Goal: Task Accomplishment & Management: Manage account settings

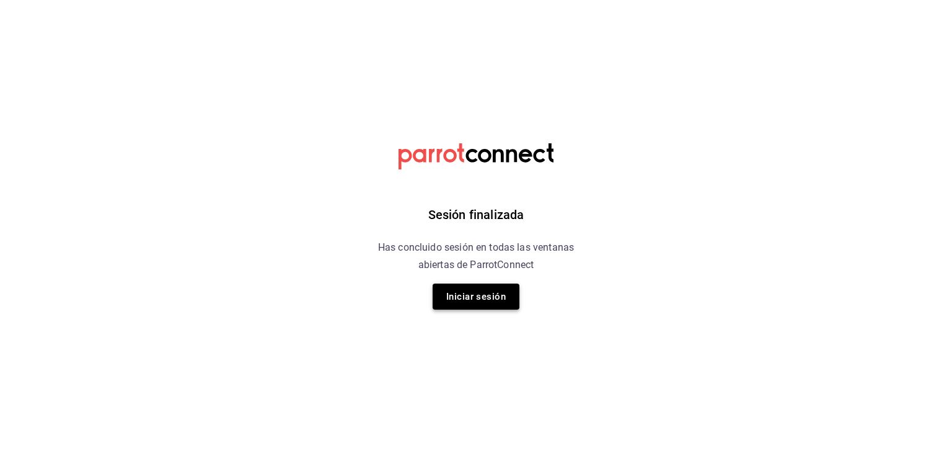
click at [491, 299] on button "Iniciar sesión" at bounding box center [476, 296] width 87 height 26
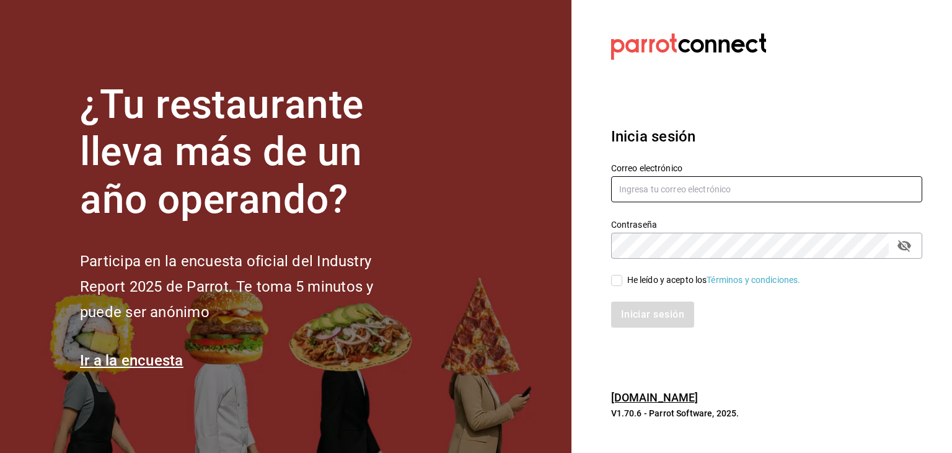
type input "[EMAIL_ADDRESS][DOMAIN_NAME]"
click at [615, 279] on input "He leído y acepto los Términos y condiciones." at bounding box center [616, 280] width 11 height 11
checkbox input "true"
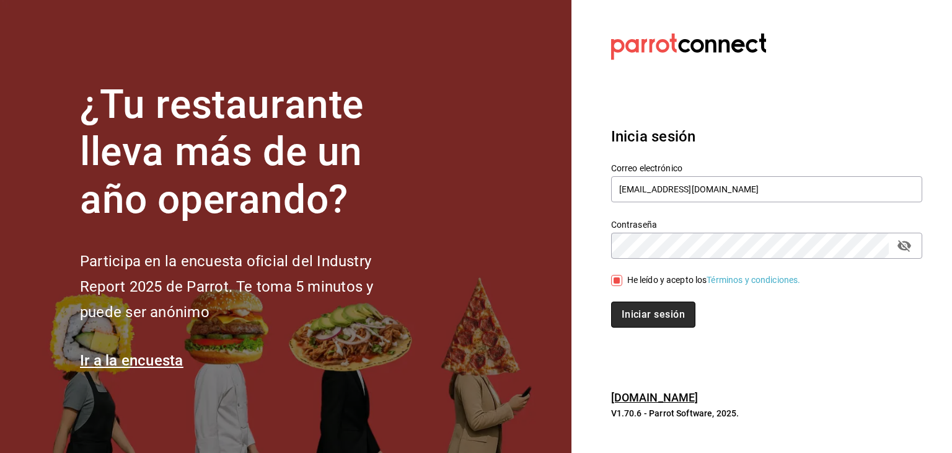
click at [637, 315] on button "Iniciar sesión" at bounding box center [653, 314] width 84 height 26
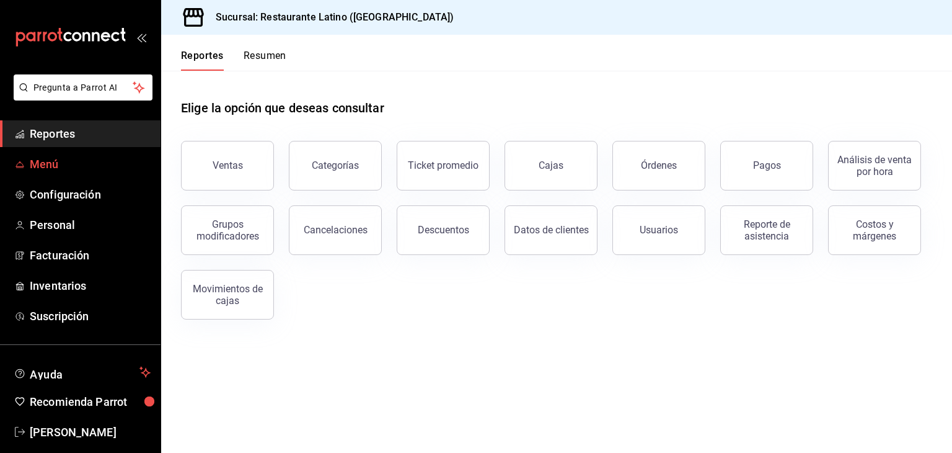
click at [35, 161] on span "Menú" at bounding box center [90, 164] width 121 height 17
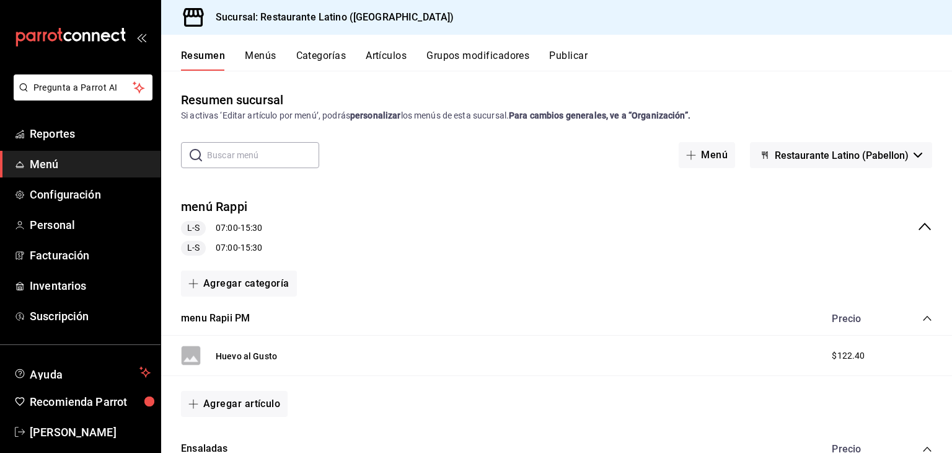
click at [386, 55] on button "Artículos" at bounding box center [386, 60] width 41 height 21
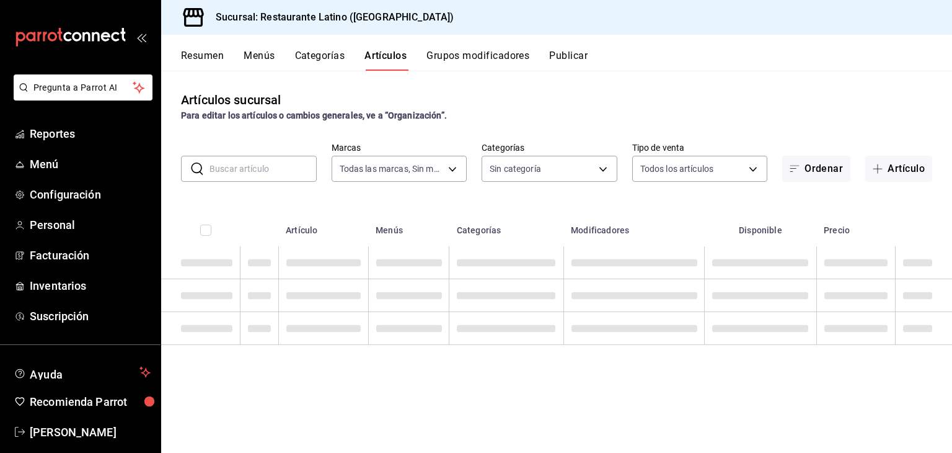
type input "d9c469dc-f08c-46b7-a74b-538dd27fde2f"
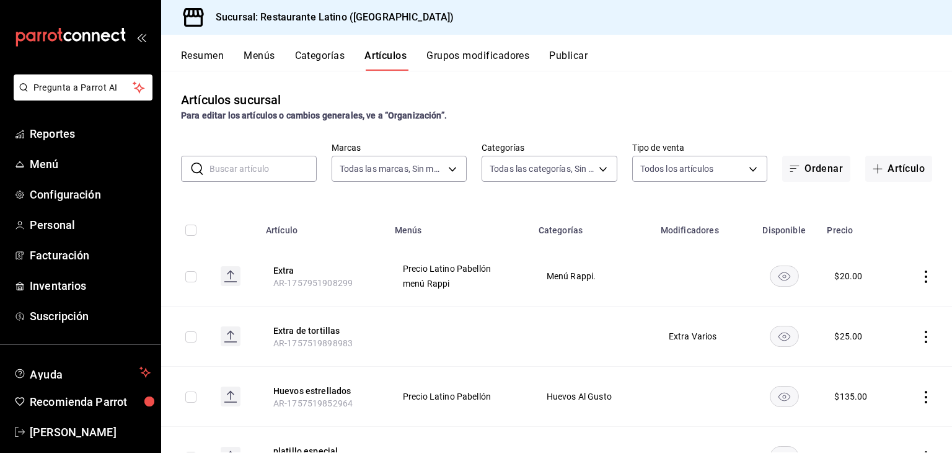
type input "d02846c7-a59d-4f8e-8146-2248f5df7f1c,44c198ae-659f-4732-92a9-17fcb31ae424,23e77…"
click at [244, 170] on input "text" at bounding box center [263, 168] width 107 height 25
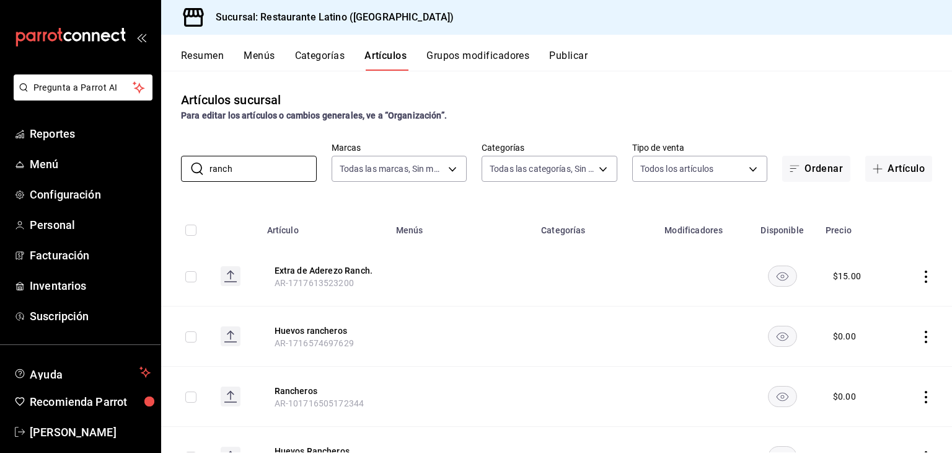
type input "ranch"
click at [920, 334] on icon "actions" at bounding box center [926, 336] width 12 height 12
click at [875, 361] on span "Editar" at bounding box center [879, 365] width 32 height 13
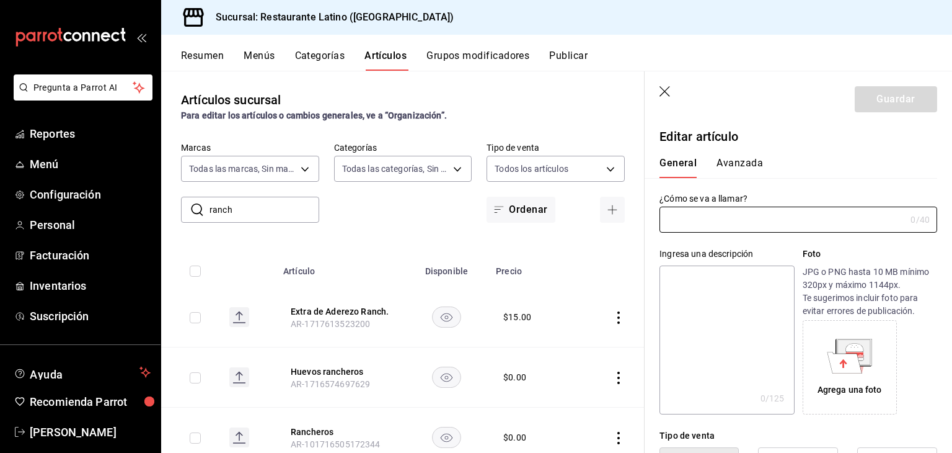
type input "Huevos rancheros"
type input "AR-1716574697629"
type input "$0.00"
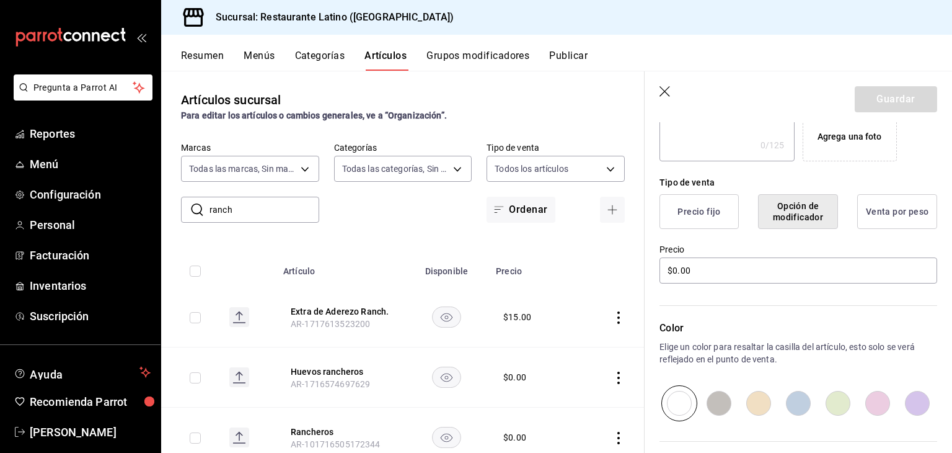
scroll to position [253, 0]
click at [667, 92] on icon "button" at bounding box center [666, 92] width 12 height 12
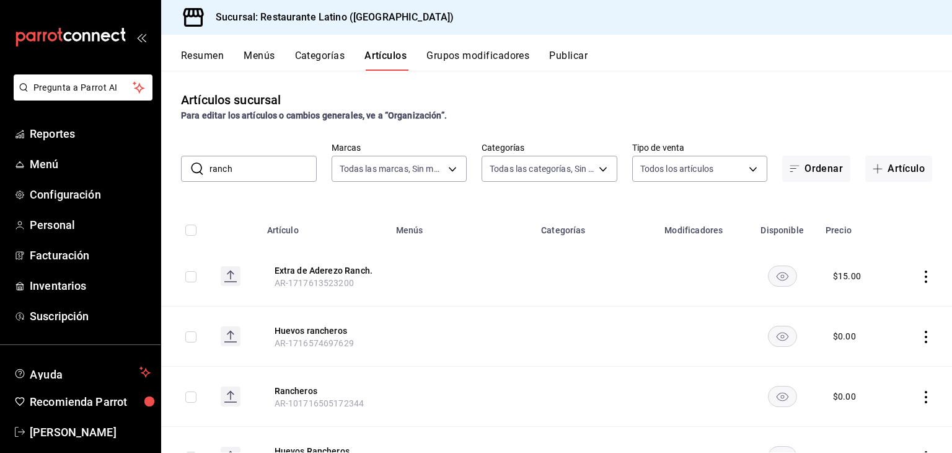
click at [920, 397] on icon "actions" at bounding box center [926, 397] width 12 height 12
click at [877, 365] on span "Editar" at bounding box center [879, 369] width 32 height 13
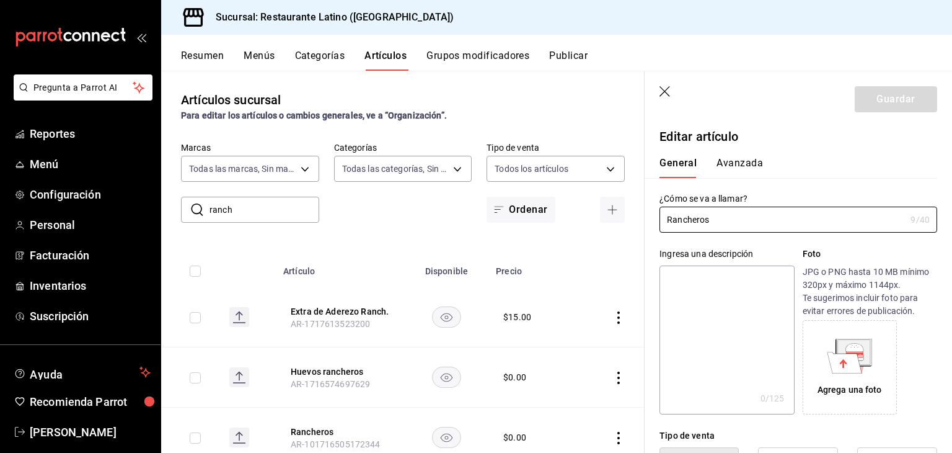
type input "$0.00"
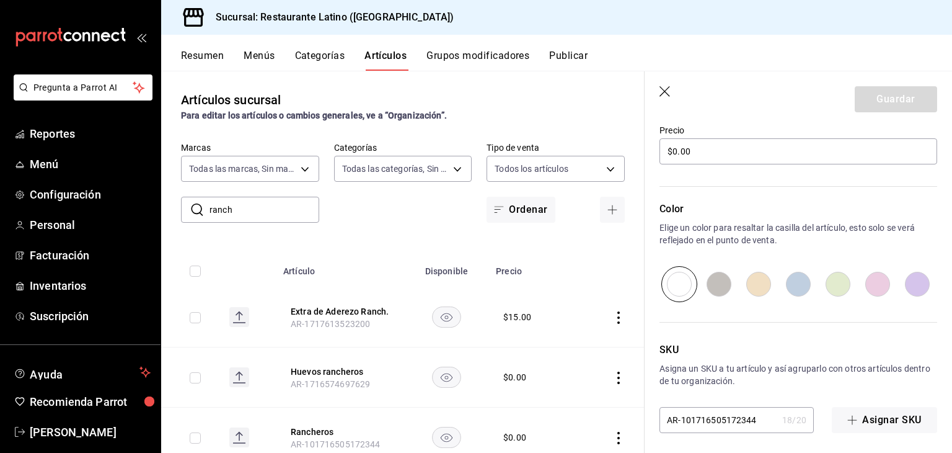
scroll to position [377, 0]
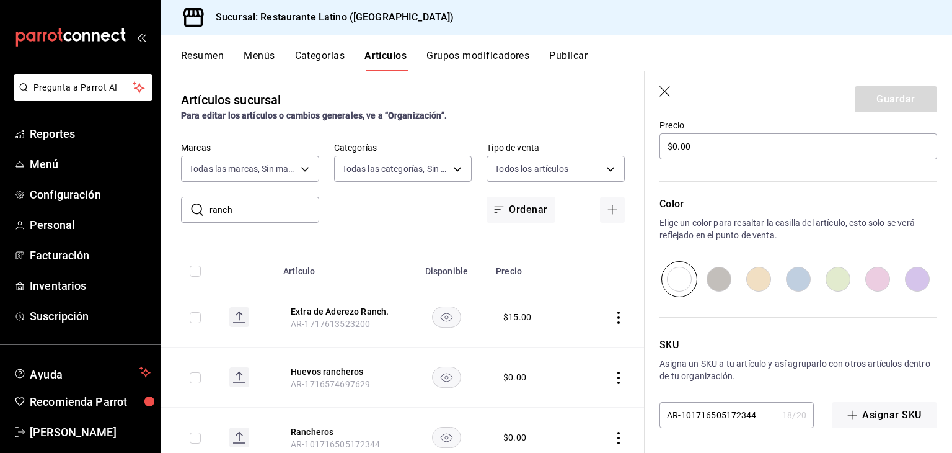
click at [663, 89] on icon "button" at bounding box center [666, 92] width 12 height 12
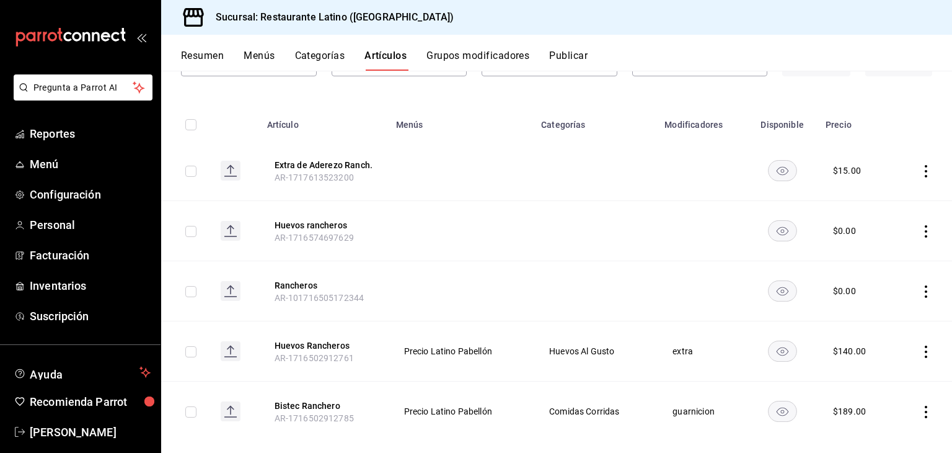
scroll to position [123, 0]
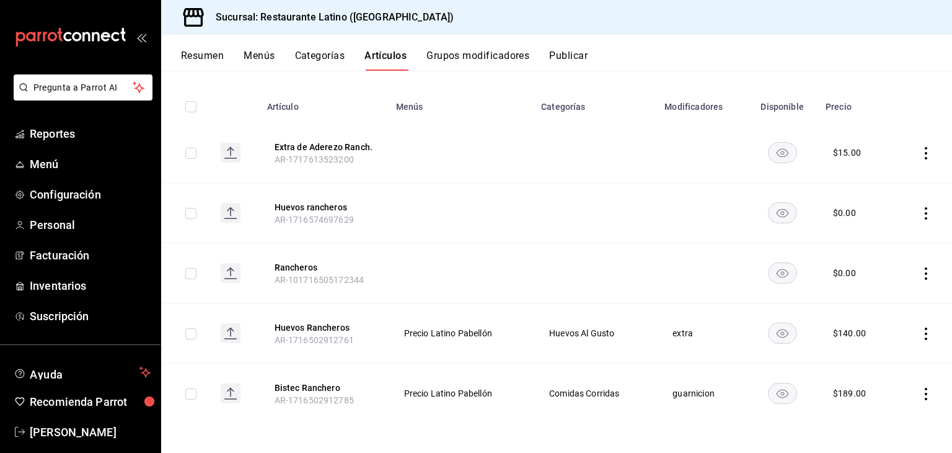
click at [925, 337] on icon "actions" at bounding box center [926, 333] width 2 height 12
click at [883, 362] on span "Editar" at bounding box center [879, 361] width 32 height 13
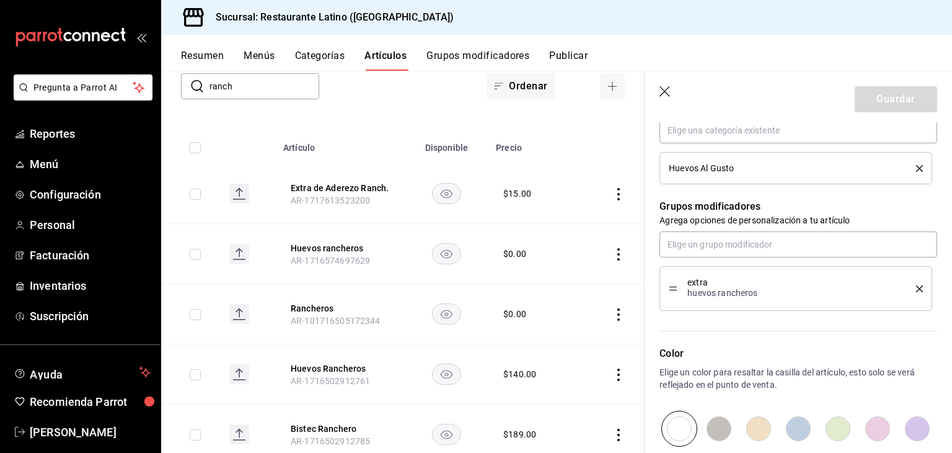
scroll to position [459, 0]
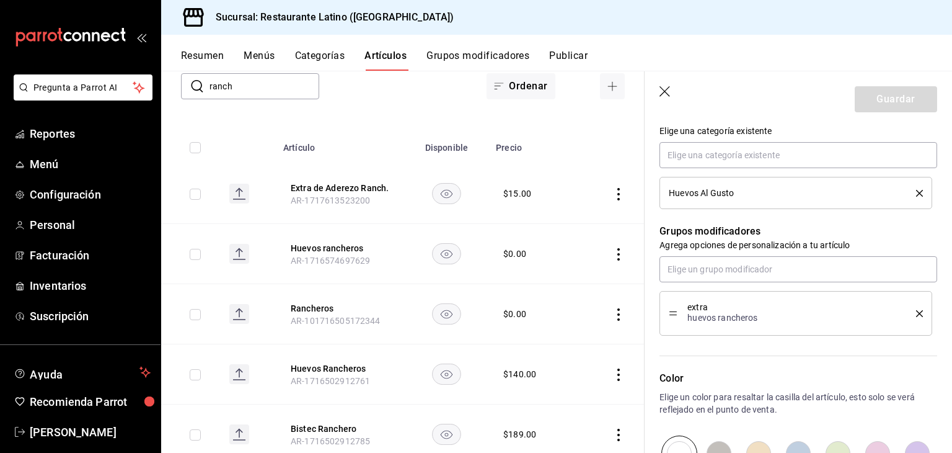
click at [916, 310] on icon "delete" at bounding box center [919, 313] width 7 height 7
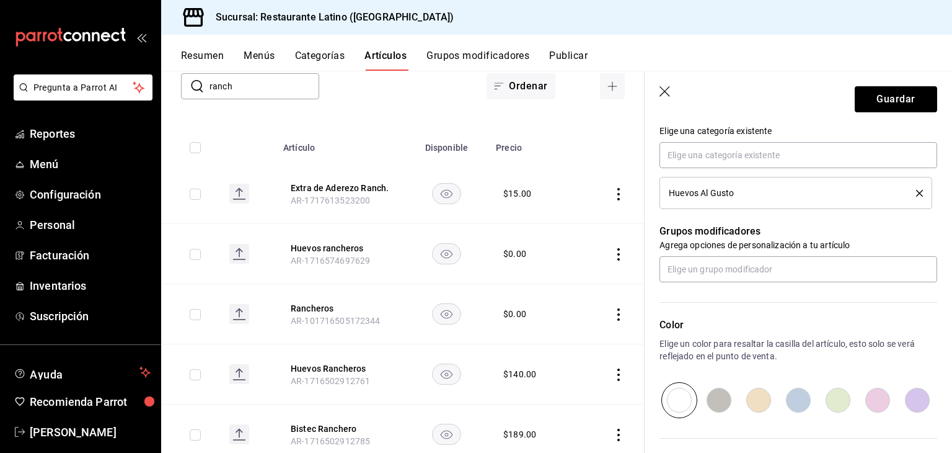
type textarea "x"
click at [834, 280] on input "text" at bounding box center [799, 269] width 278 height 26
type input "salsa de c"
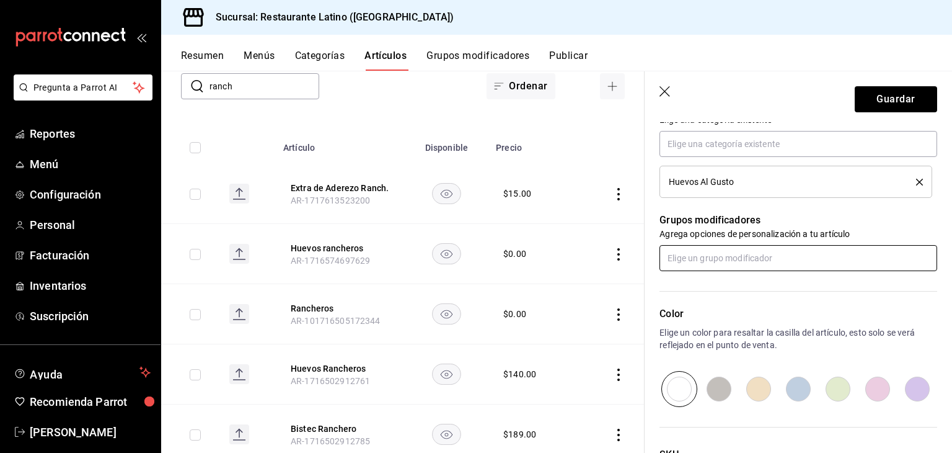
scroll to position [455, 0]
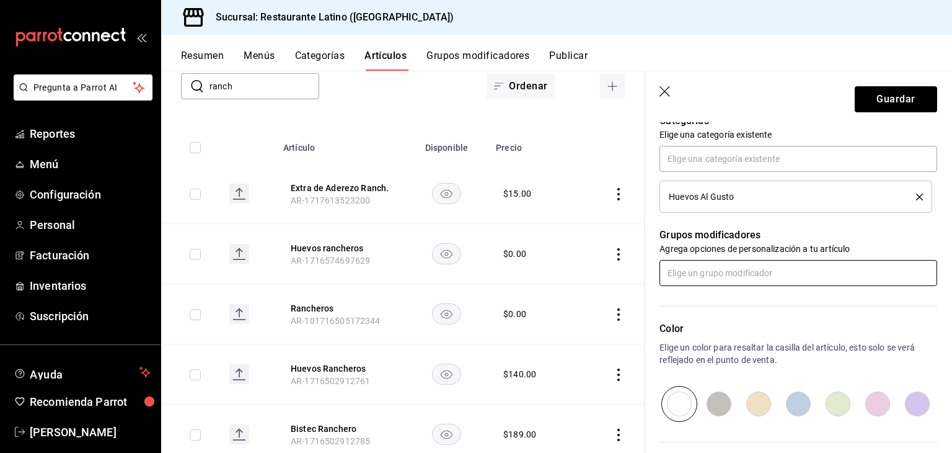
click at [684, 270] on input "text" at bounding box center [799, 273] width 278 height 26
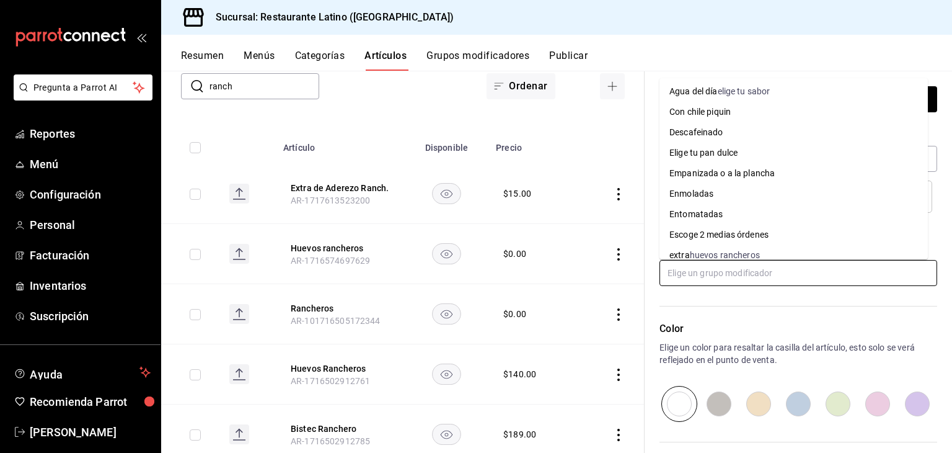
scroll to position [0, 0]
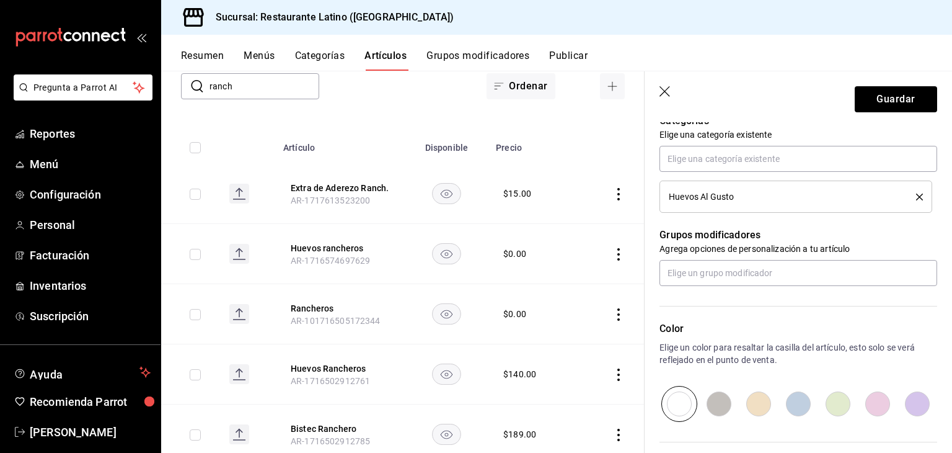
click at [927, 320] on div "Editar artículo General Avanzada ¿Cómo se va a llamar? Huevos Rancheros 16 /40 …" at bounding box center [798, 122] width 307 height 910
click at [883, 102] on button "Guardar" at bounding box center [896, 99] width 82 height 26
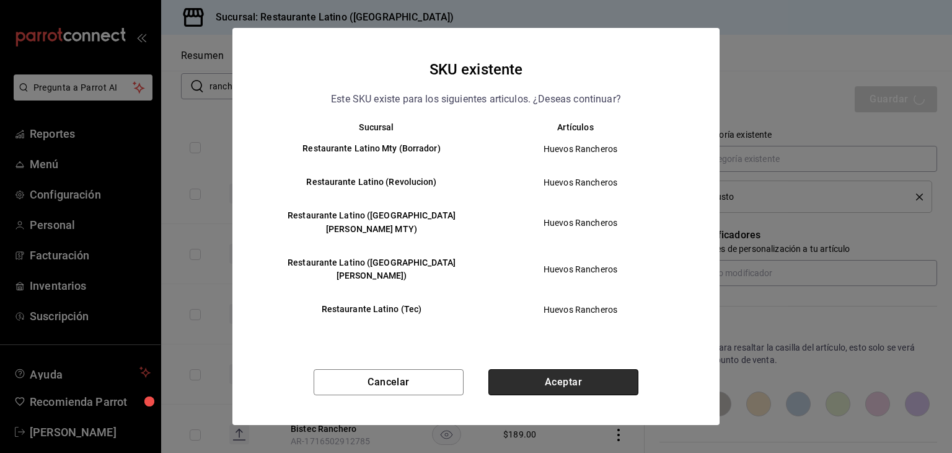
click at [597, 369] on button "Aceptar" at bounding box center [563, 382] width 150 height 26
type textarea "x"
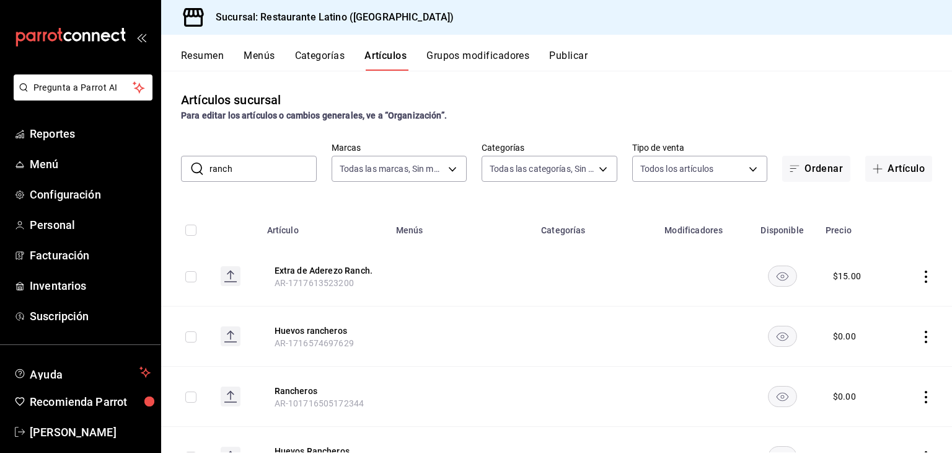
click at [330, 56] on button "Categorías" at bounding box center [320, 60] width 50 height 21
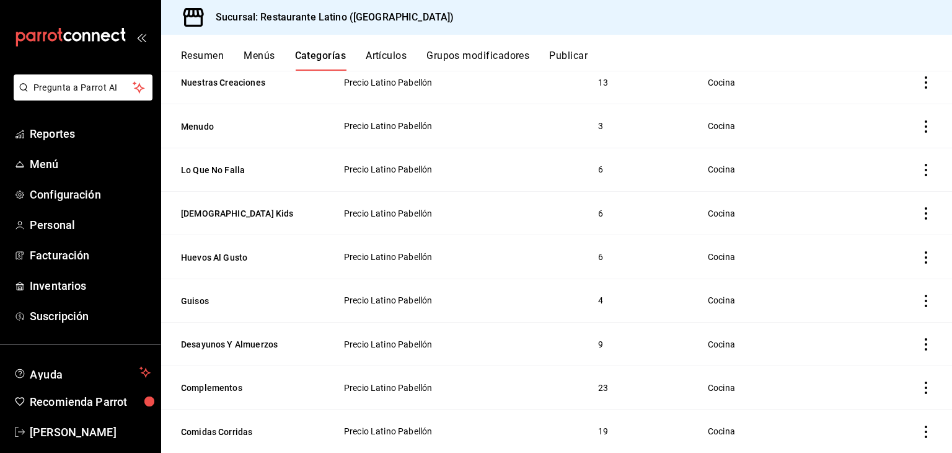
scroll to position [496, 0]
click at [920, 253] on icon "actions" at bounding box center [926, 256] width 12 height 12
click at [885, 283] on span "Editar" at bounding box center [879, 284] width 32 height 13
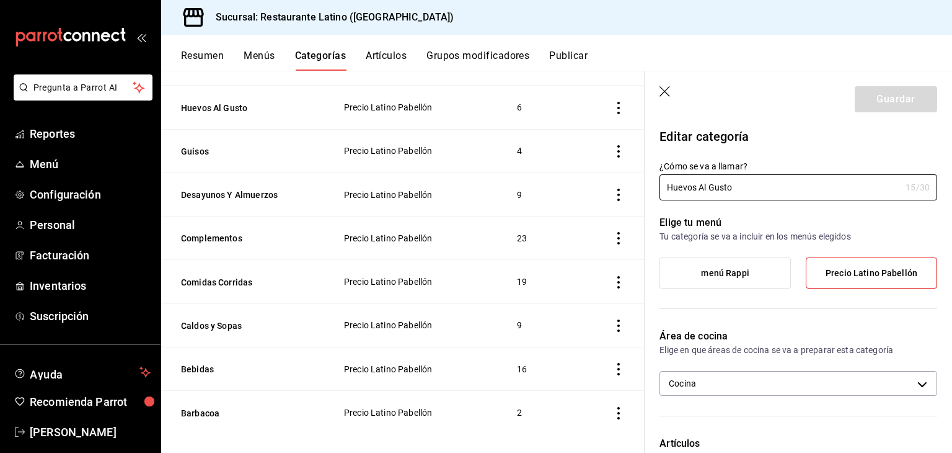
scroll to position [645, 0]
click at [664, 87] on icon "button" at bounding box center [666, 92] width 12 height 12
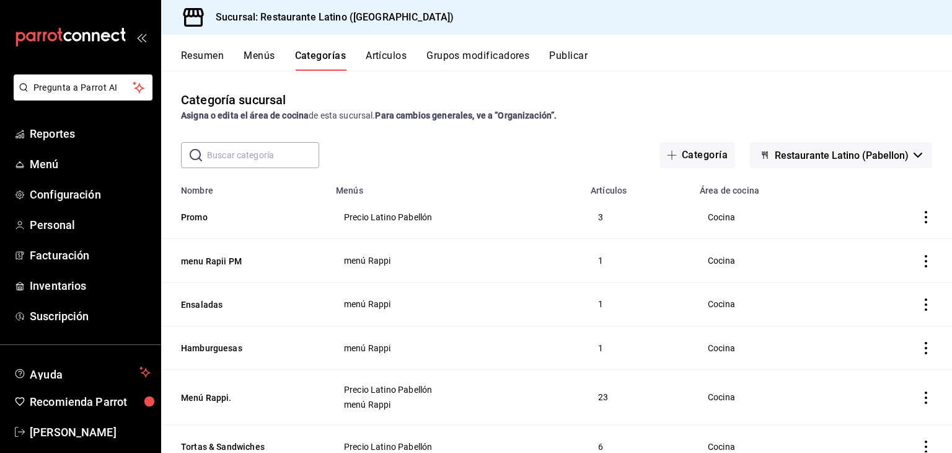
click at [391, 56] on button "Artículos" at bounding box center [386, 60] width 41 height 21
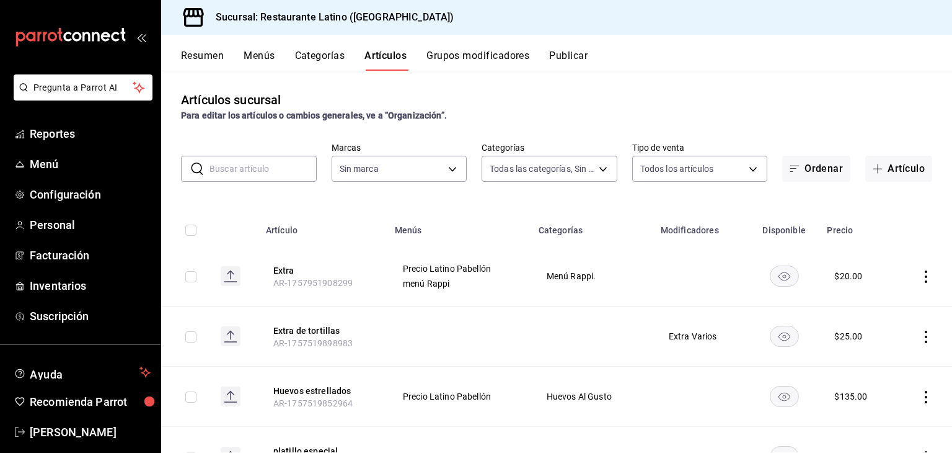
type input "d02846c7-a59d-4f8e-8146-2248f5df7f1c,44c198ae-659f-4732-92a9-17fcb31ae424,23e77…"
type input "d9c469dc-f08c-46b7-a74b-538dd27fde2f"
click at [253, 172] on input "text" at bounding box center [263, 168] width 107 height 25
click at [540, 197] on div "Artículos sucursal Para editar los artículos o cambios generales, ve a “Organiz…" at bounding box center [556, 261] width 791 height 381
click at [889, 175] on button "Artículo" at bounding box center [898, 169] width 67 height 26
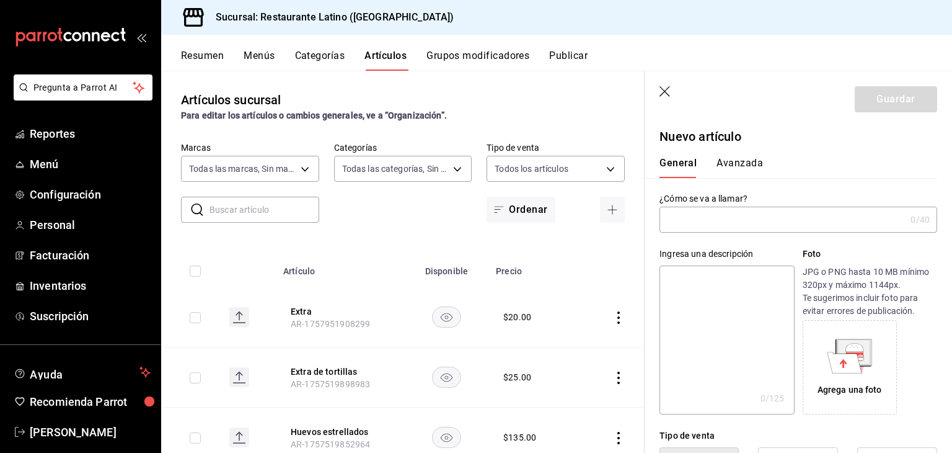
click at [692, 218] on input "text" at bounding box center [783, 219] width 246 height 25
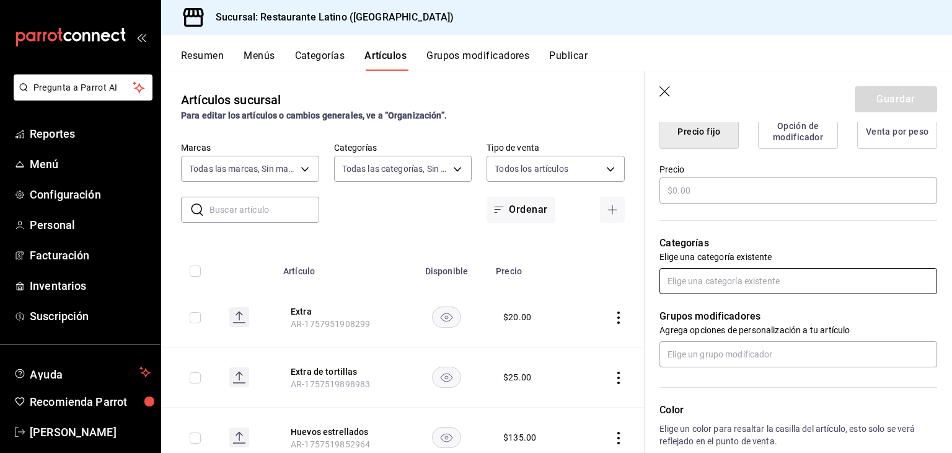
type input "salsa de chorizo"
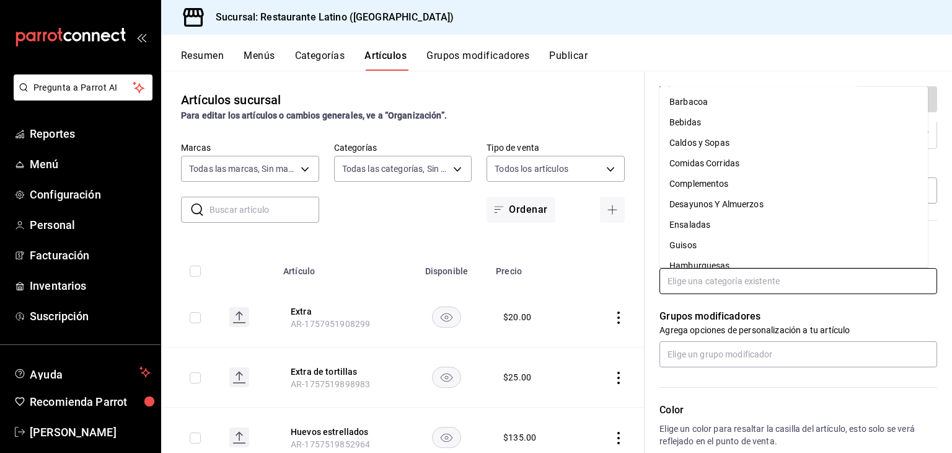
click at [738, 281] on input "text" at bounding box center [799, 281] width 278 height 26
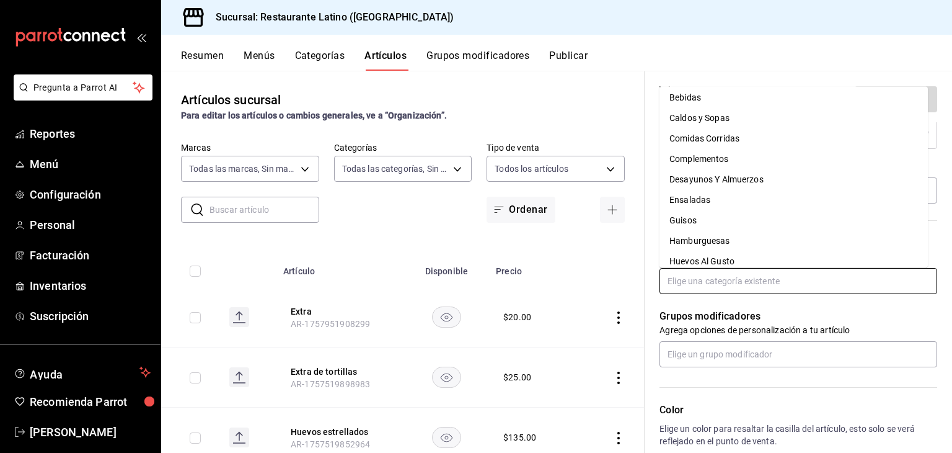
scroll to position [50, 0]
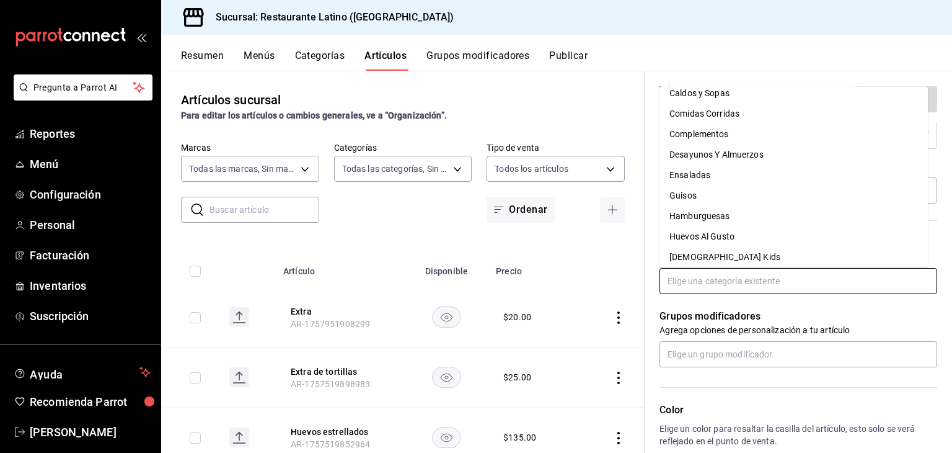
click at [862, 241] on li "Huevos Al Gusto" at bounding box center [794, 236] width 268 height 20
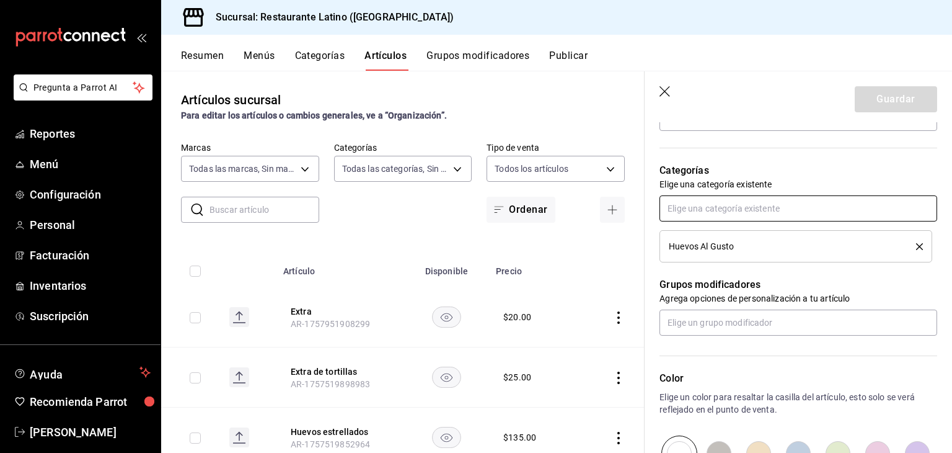
scroll to position [407, 0]
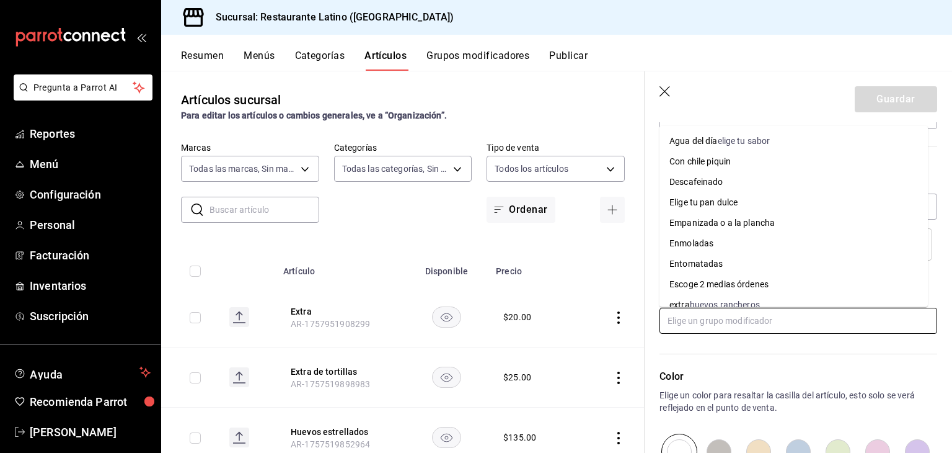
click at [776, 322] on input "text" at bounding box center [799, 320] width 278 height 26
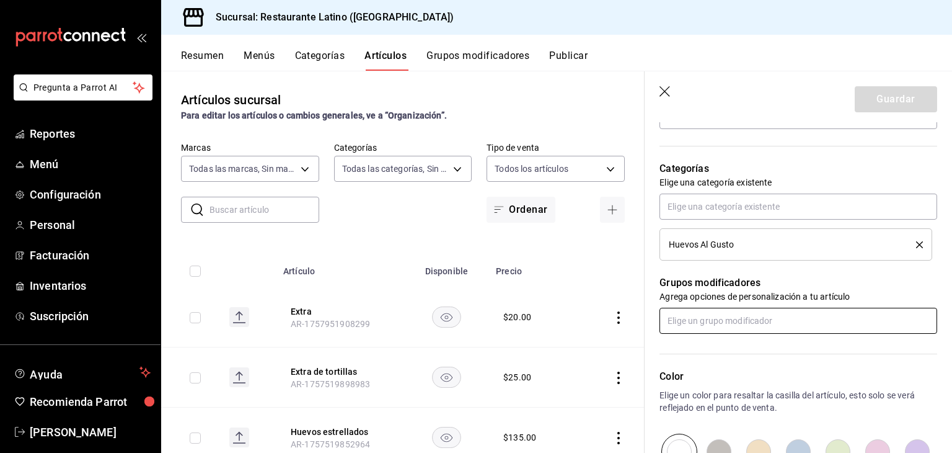
click at [776, 322] on input "text" at bounding box center [799, 320] width 278 height 26
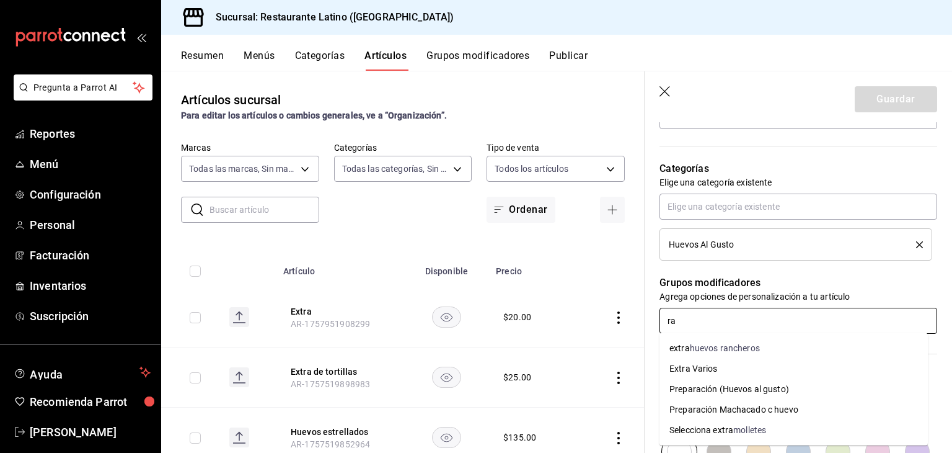
type input "r"
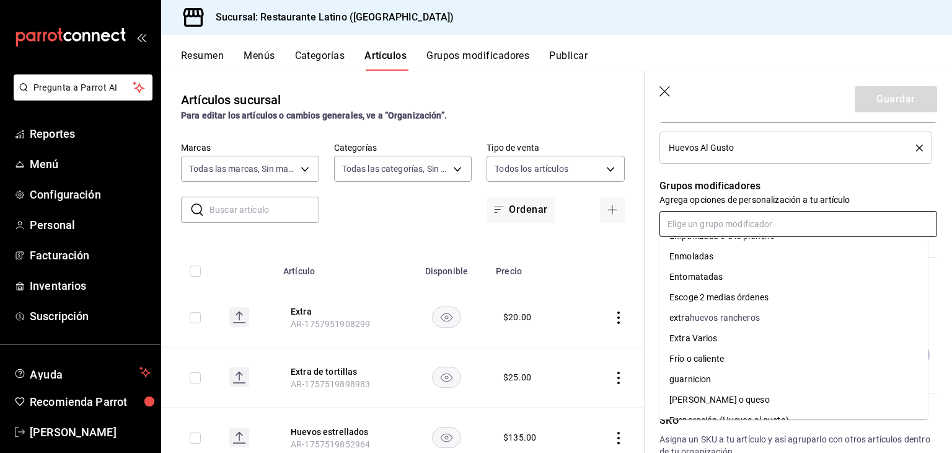
scroll to position [531, 0]
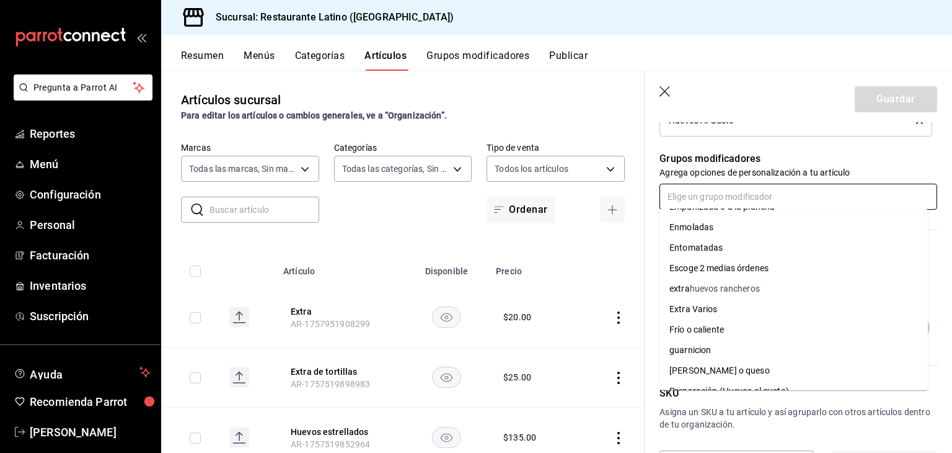
click at [751, 192] on input "text" at bounding box center [799, 196] width 278 height 26
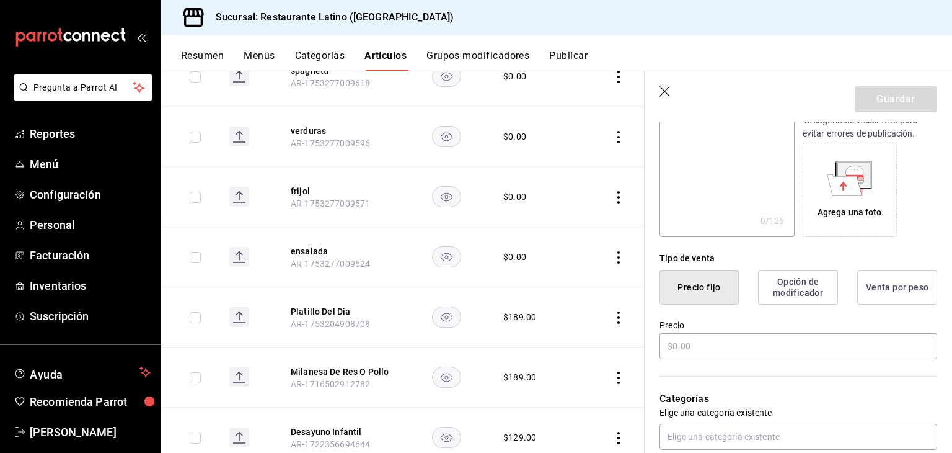
scroll to position [198, 0]
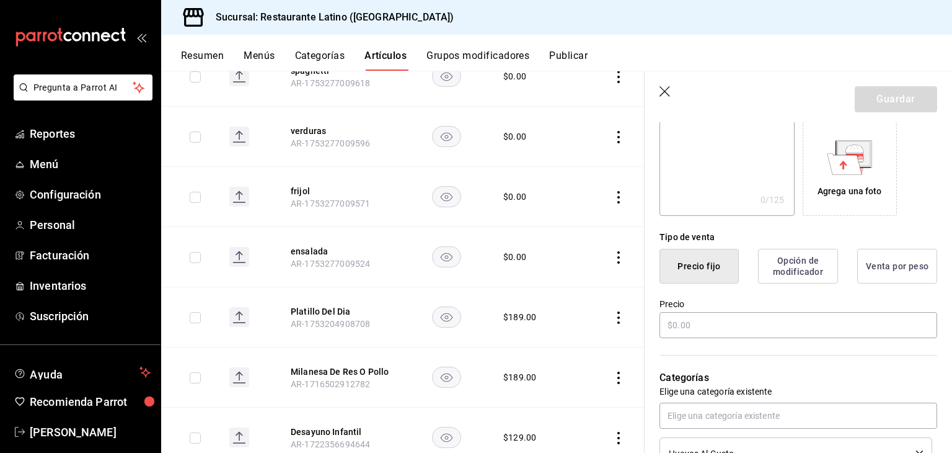
click at [807, 261] on button "Opción de modificador" at bounding box center [798, 266] width 80 height 35
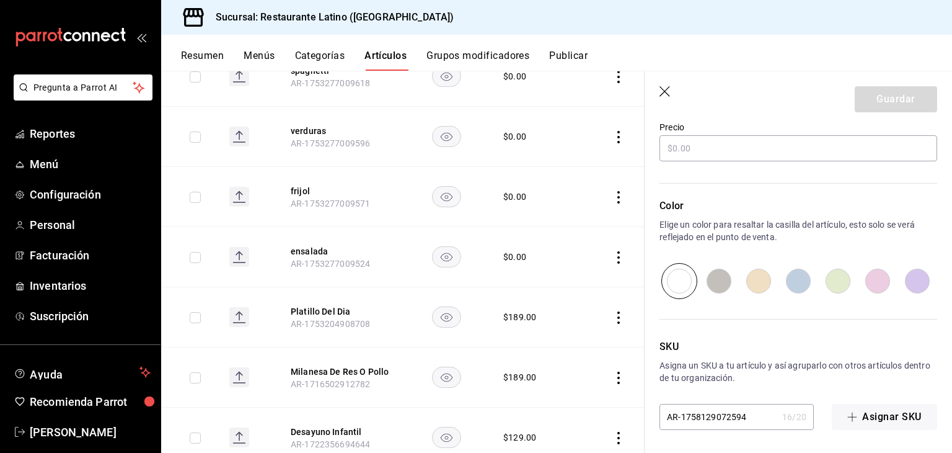
scroll to position [377, 0]
click at [682, 144] on input "text" at bounding box center [799, 146] width 278 height 26
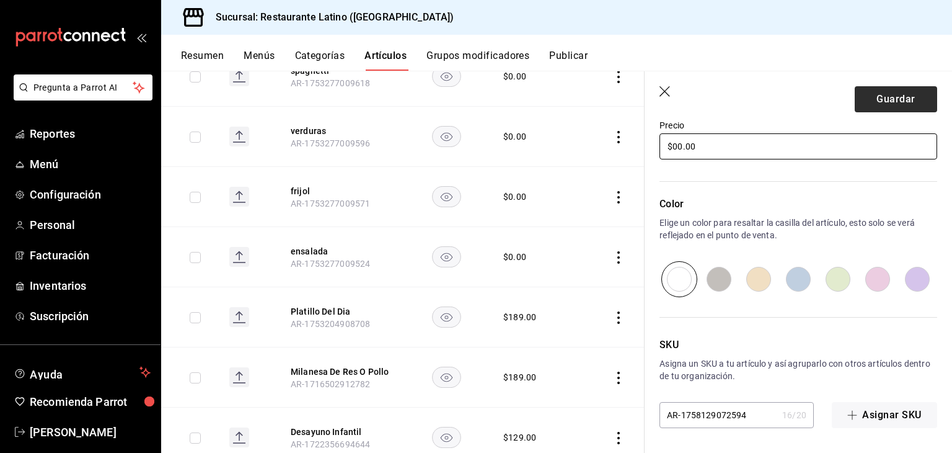
type input "$00.00"
click at [895, 98] on button "Guardar" at bounding box center [896, 99] width 82 height 26
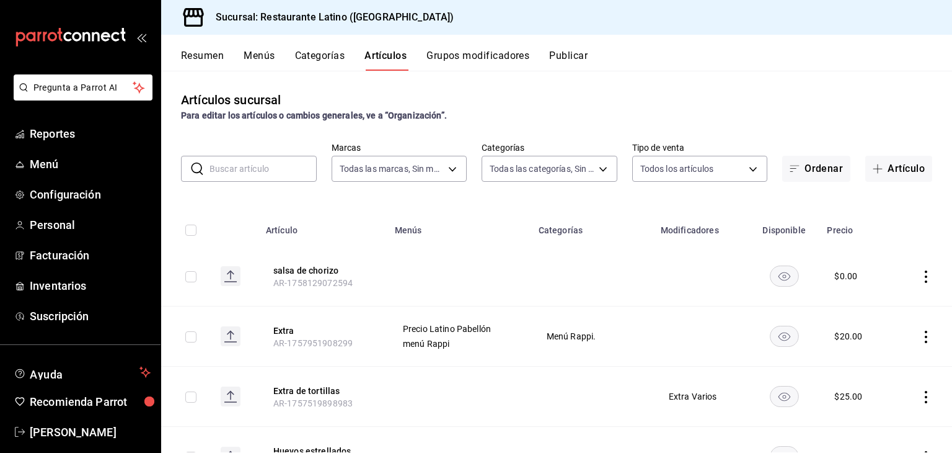
click at [920, 273] on icon "actions" at bounding box center [926, 276] width 12 height 12
click at [873, 303] on span "Editar" at bounding box center [879, 305] width 32 height 13
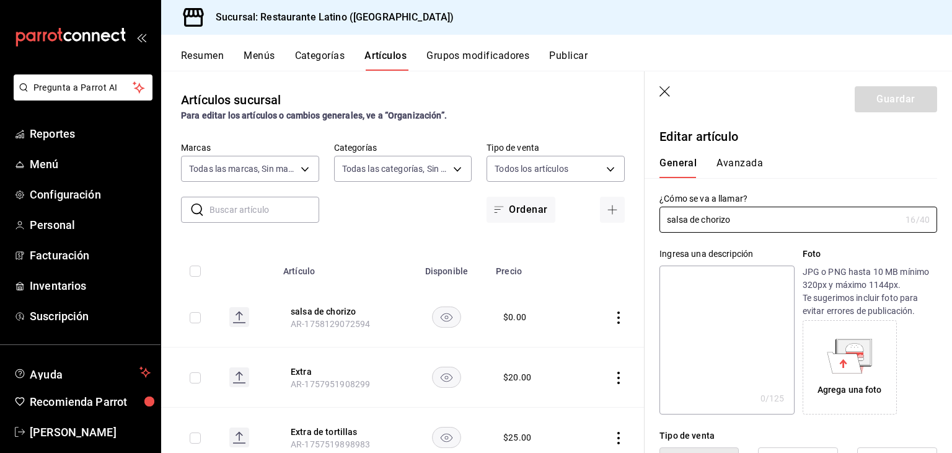
type input "$0.00"
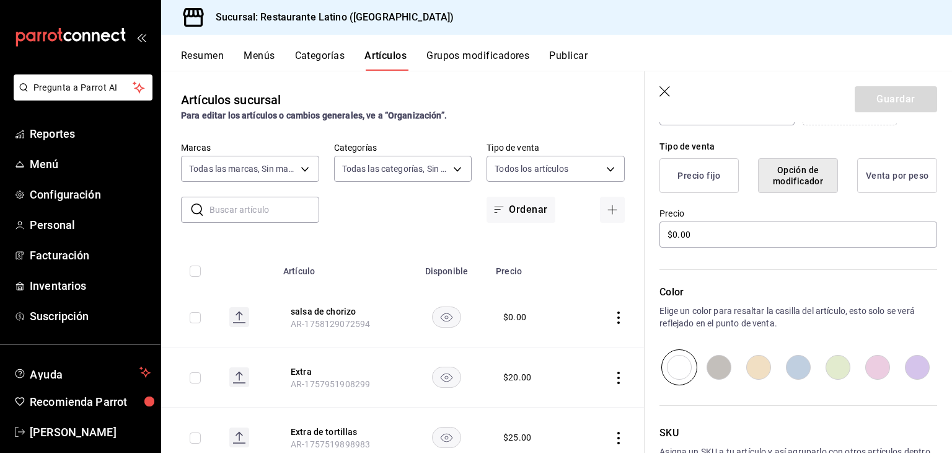
scroll to position [298, 0]
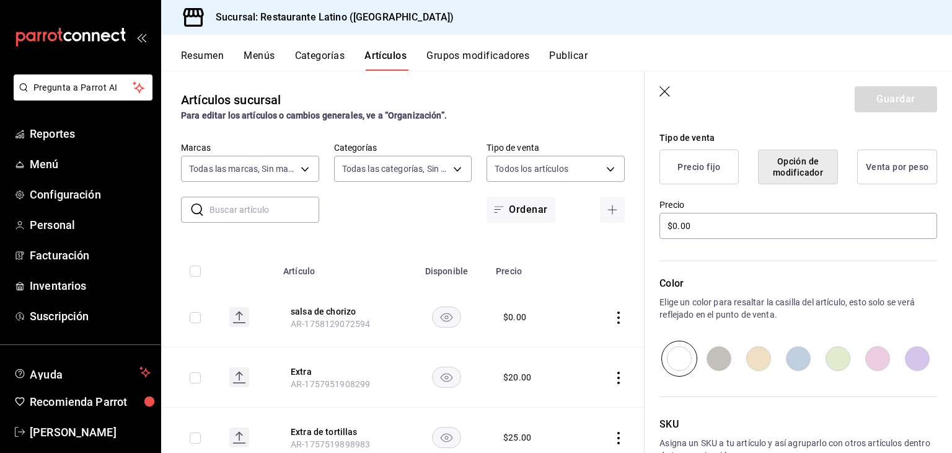
click at [694, 169] on button "Precio fijo" at bounding box center [699, 166] width 79 height 35
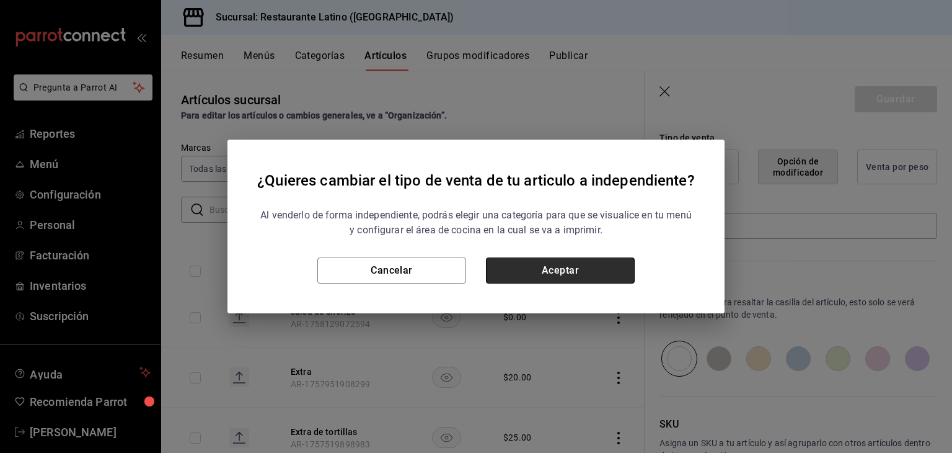
click at [607, 276] on button "Aceptar" at bounding box center [560, 270] width 149 height 26
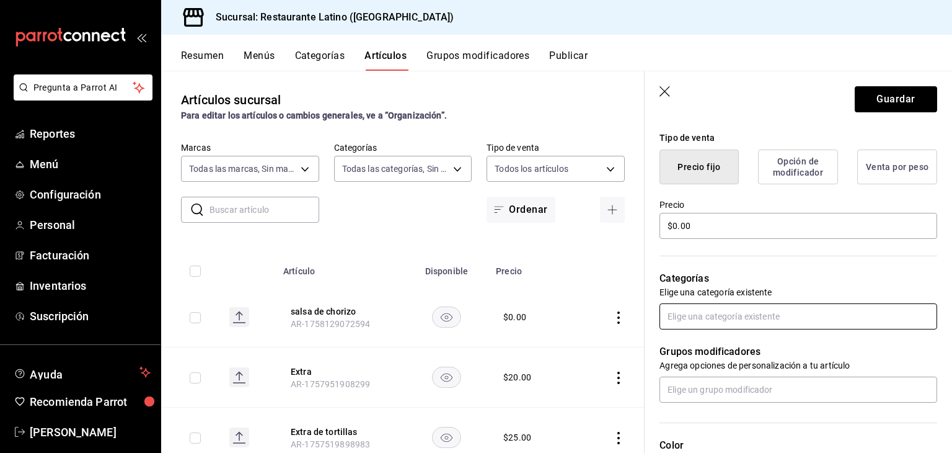
click at [766, 322] on input "text" at bounding box center [799, 316] width 278 height 26
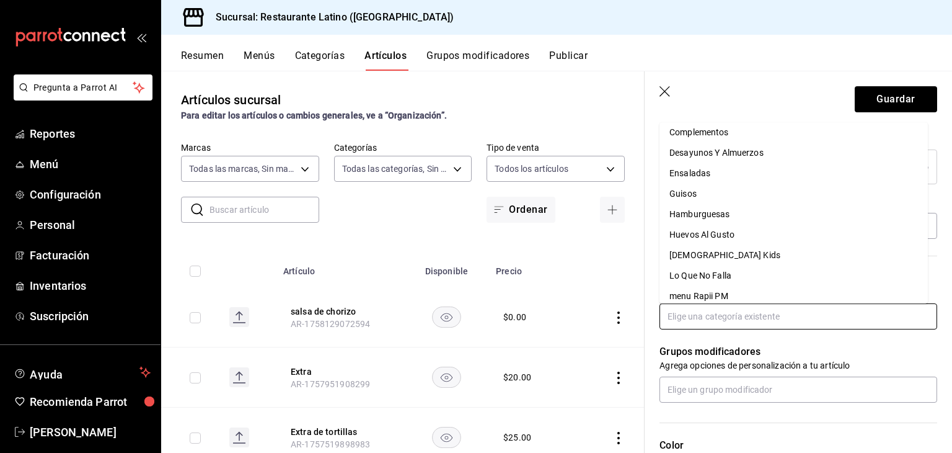
scroll to position [99, 0]
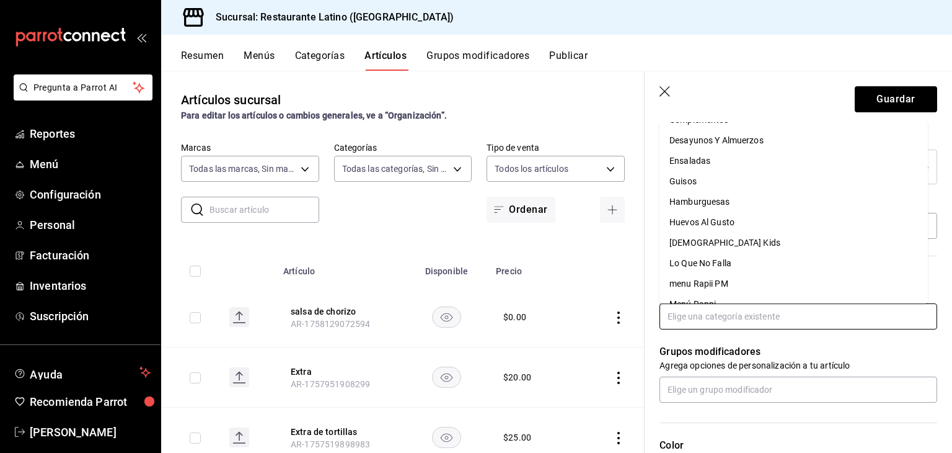
click at [773, 227] on li "Huevos Al Gusto" at bounding box center [794, 222] width 268 height 20
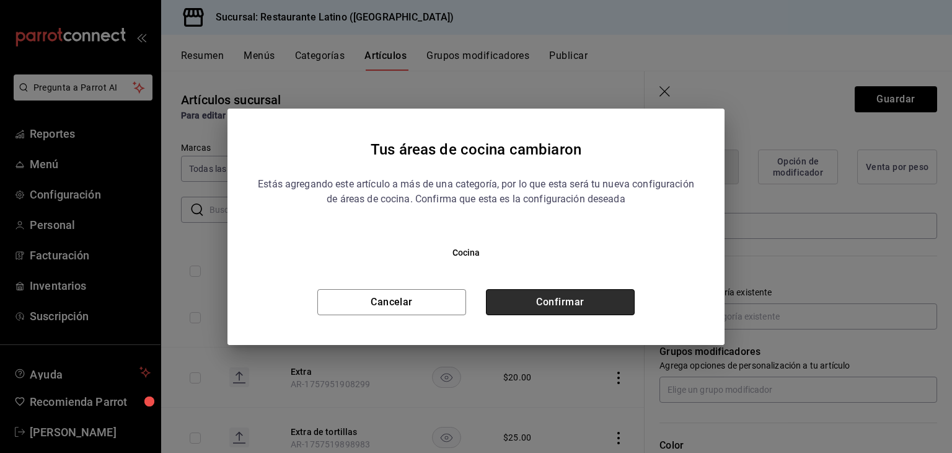
click at [565, 301] on button "Confirmar" at bounding box center [560, 302] width 149 height 26
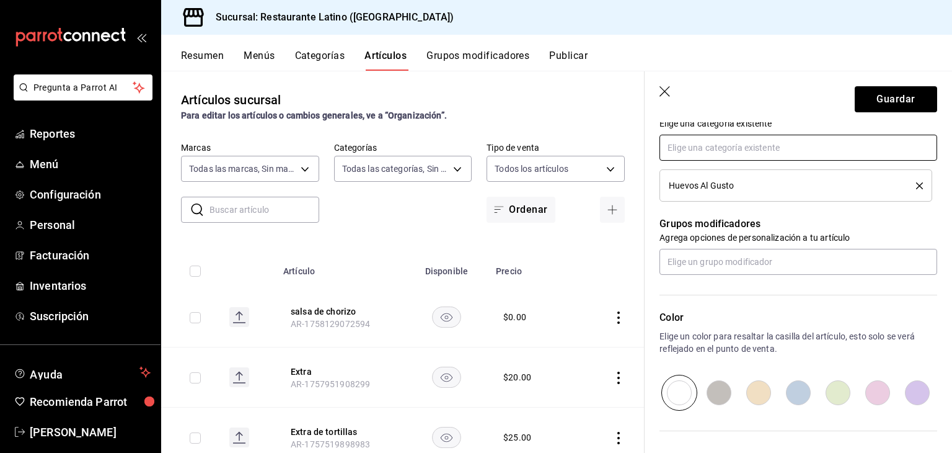
scroll to position [471, 0]
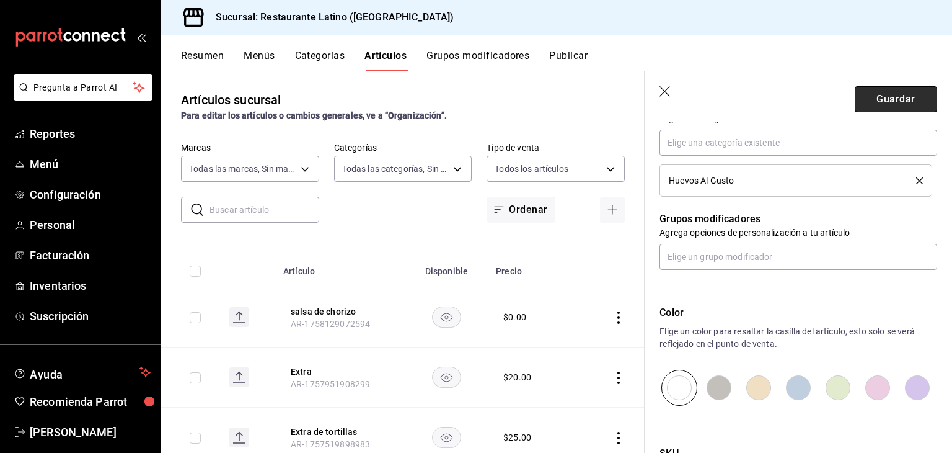
click at [878, 101] on button "Guardar" at bounding box center [896, 99] width 82 height 26
